Goal: Information Seeking & Learning: Learn about a topic

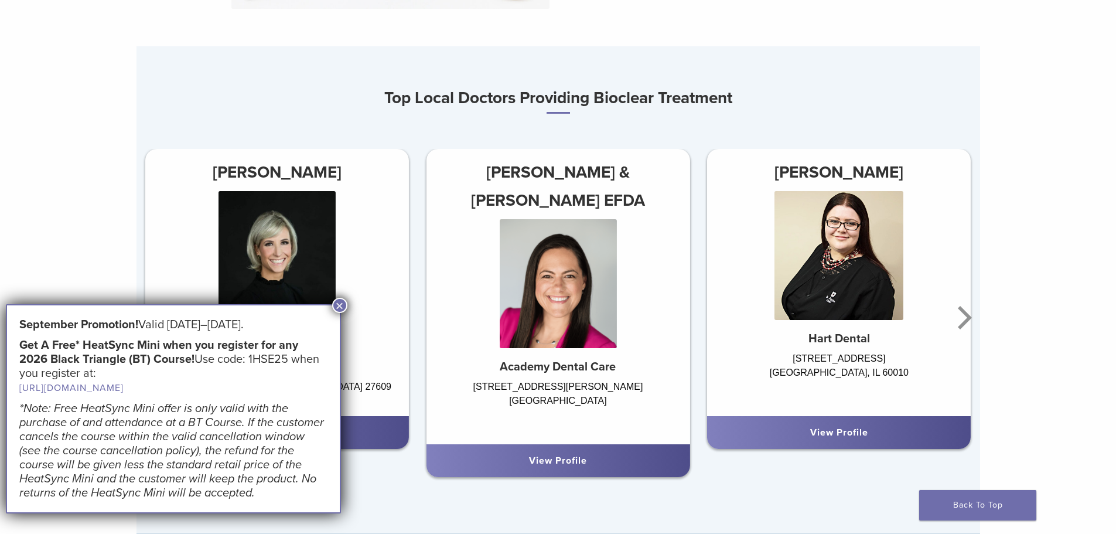
scroll to position [761, 0]
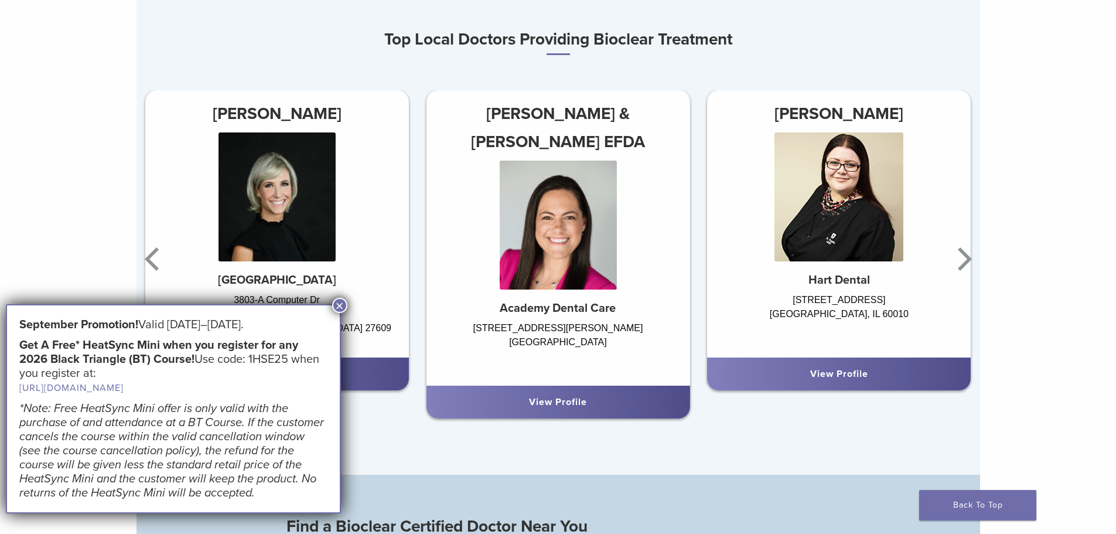
drag, startPoint x: 339, startPoint y: 303, endPoint x: 345, endPoint y: 307, distance: 6.8
click at [341, 305] on button "×" at bounding box center [339, 305] width 15 height 15
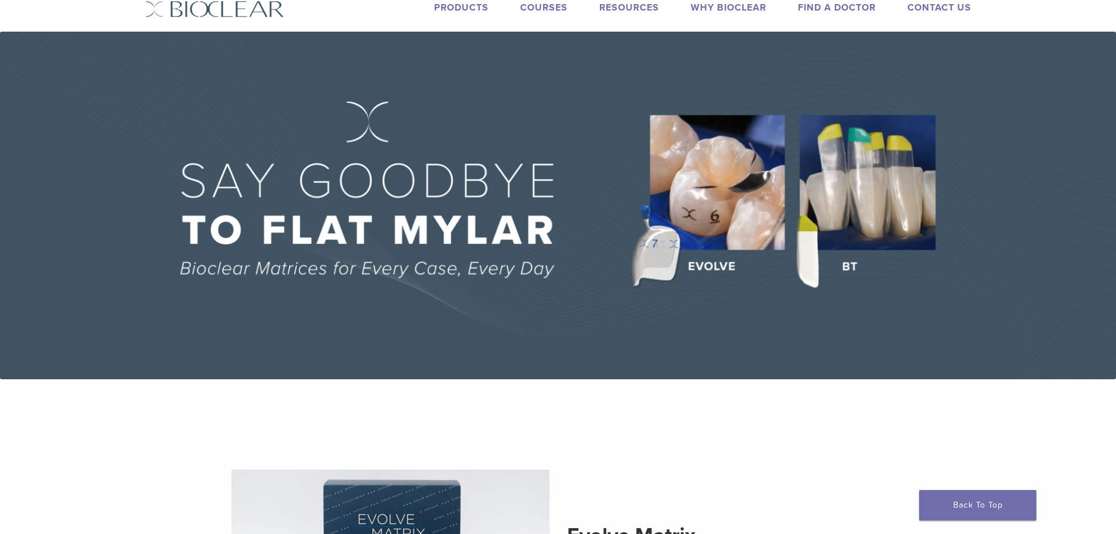
scroll to position [0, 0]
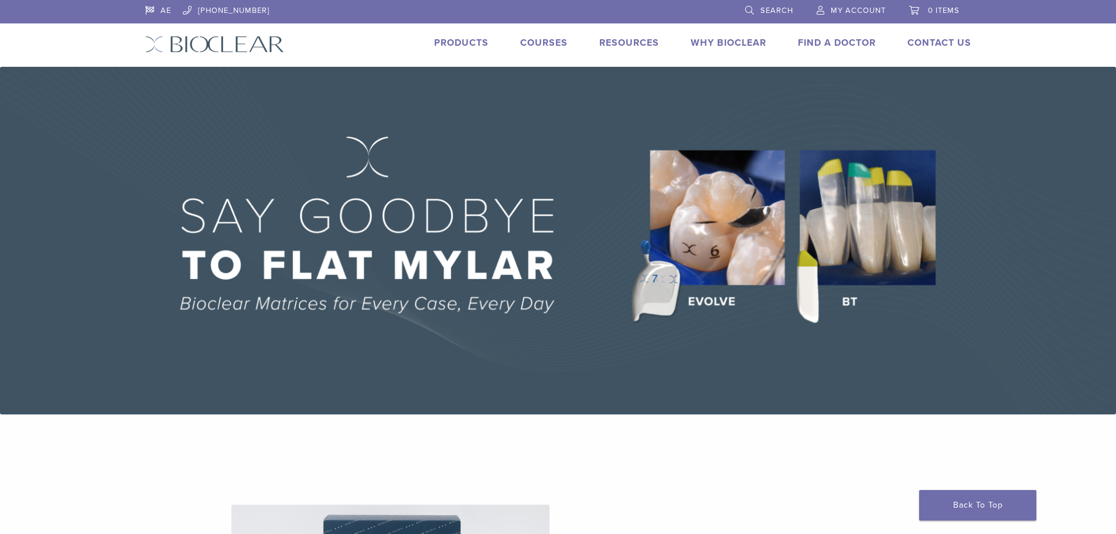
click at [943, 114] on img at bounding box center [558, 240] width 1116 height 347
click at [881, 243] on img at bounding box center [558, 240] width 1116 height 347
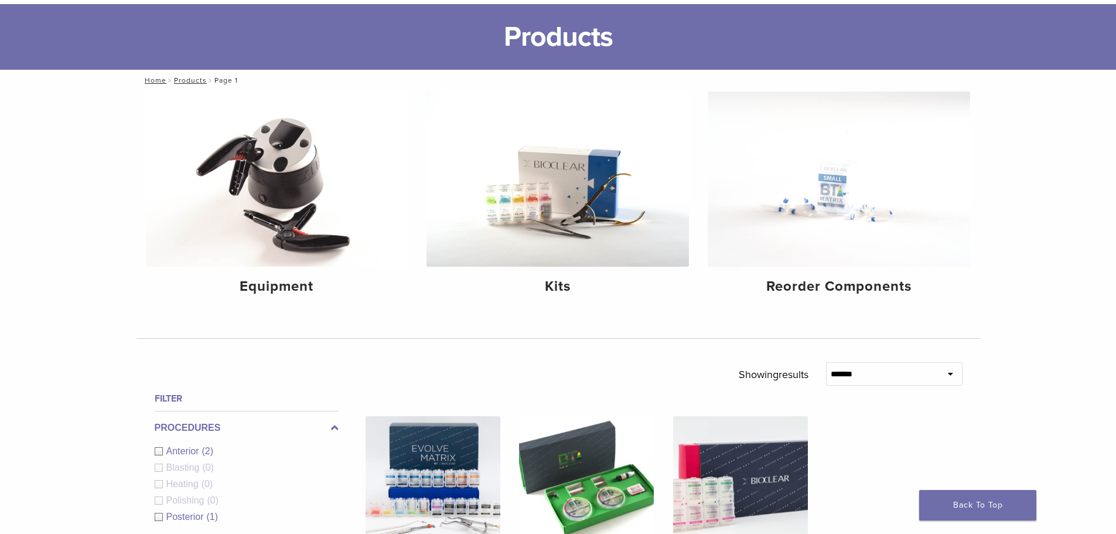
scroll to position [59, 0]
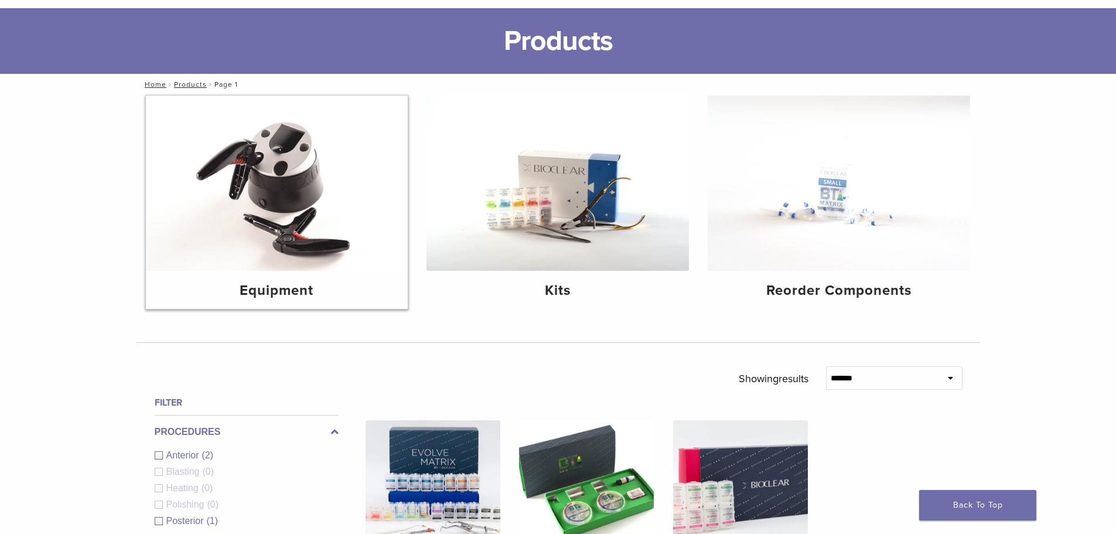
click at [304, 184] on img at bounding box center [277, 182] width 262 height 175
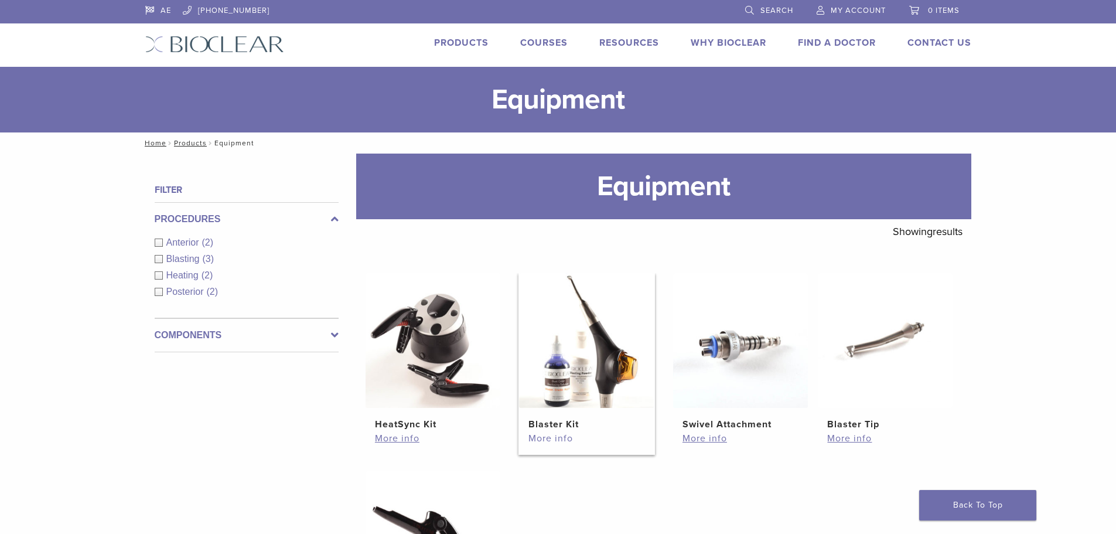
click at [560, 439] on link "More info" at bounding box center [586, 438] width 116 height 14
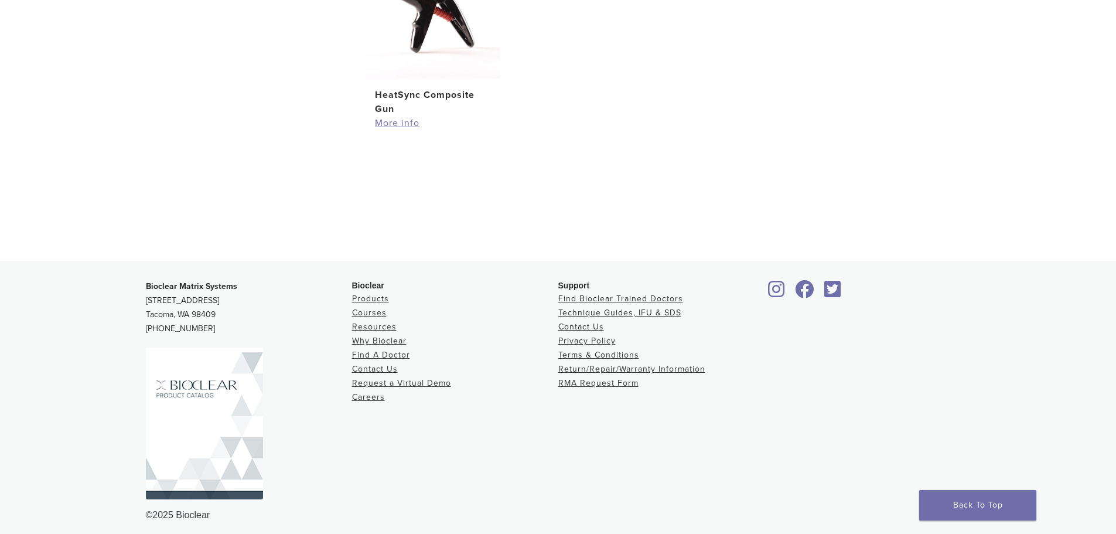
scroll to position [534, 0]
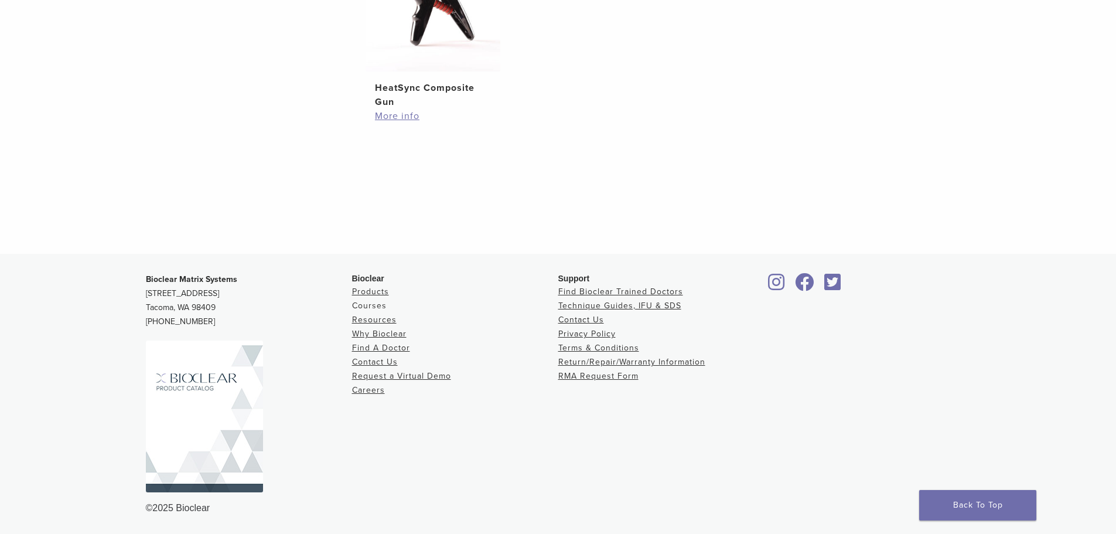
click at [372, 303] on link "Courses" at bounding box center [369, 305] width 35 height 10
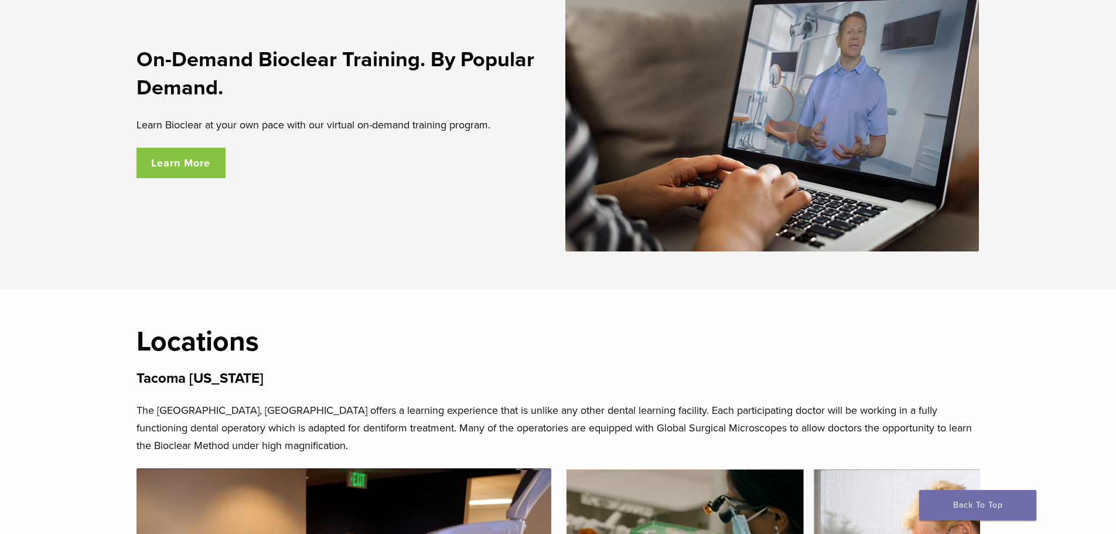
scroll to position [2109, 0]
click at [175, 172] on link "Learn More" at bounding box center [181, 163] width 90 height 30
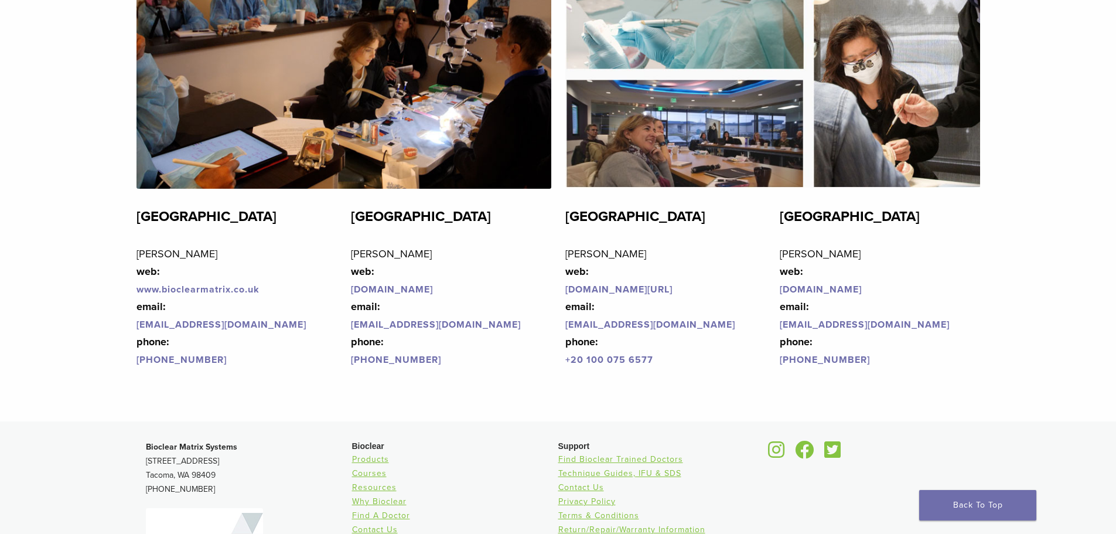
scroll to position [2694, 0]
